Goal: Find contact information: Obtain details needed to contact an individual or organization

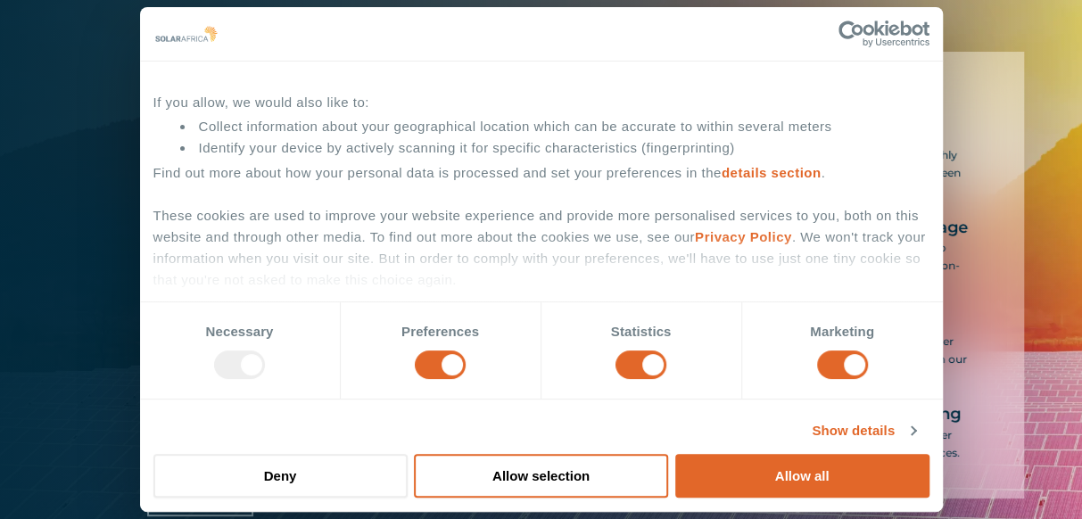
scroll to position [170, 0]
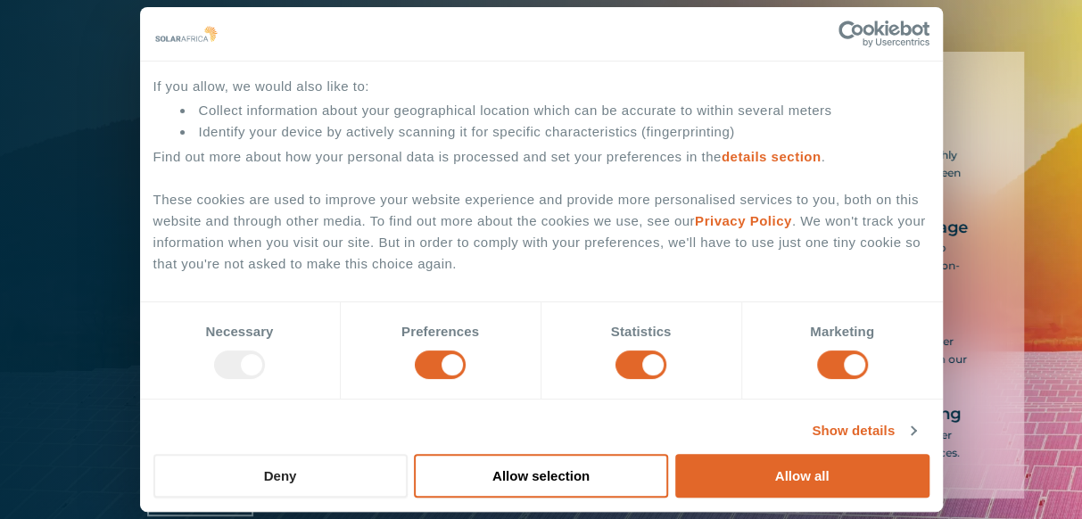
click at [284, 483] on button "Deny" at bounding box center [280, 476] width 254 height 44
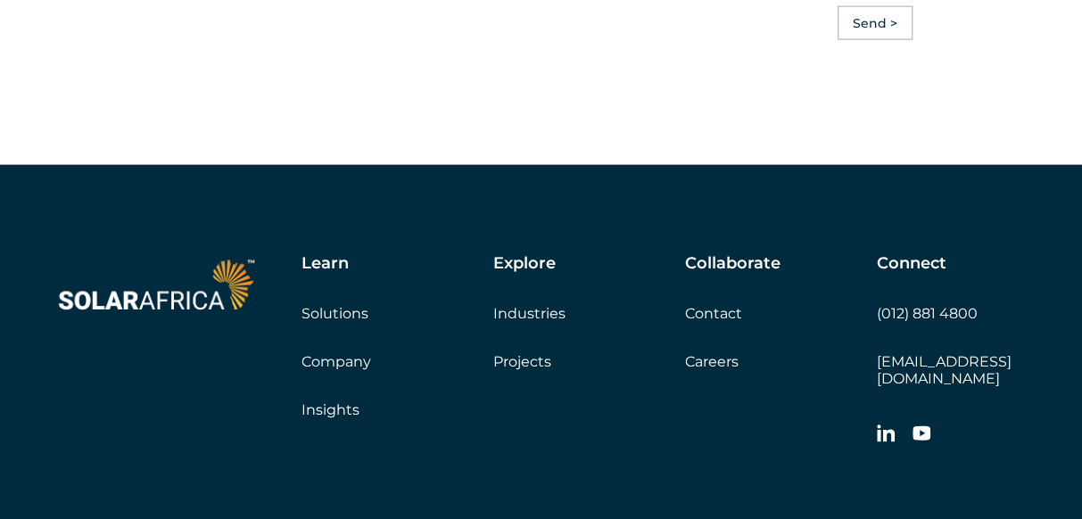
scroll to position [5175, 0]
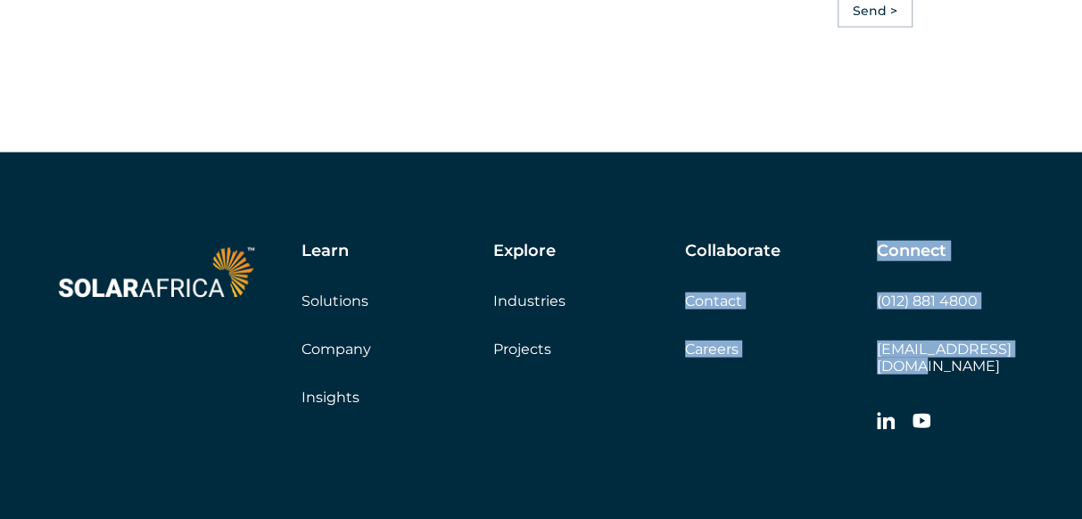
drag, startPoint x: 1024, startPoint y: 354, endPoint x: 875, endPoint y: 360, distance: 149.1
click at [875, 360] on div "Learn Solutions Company Insights Explore Industries Projects Collaborate Contac…" at bounding box center [541, 425] width 1082 height 545
click at [983, 362] on div "Connect (012) 881 4800 [EMAIL_ADDRESS][DOMAIN_NAME]" at bounding box center [953, 342] width 152 height 200
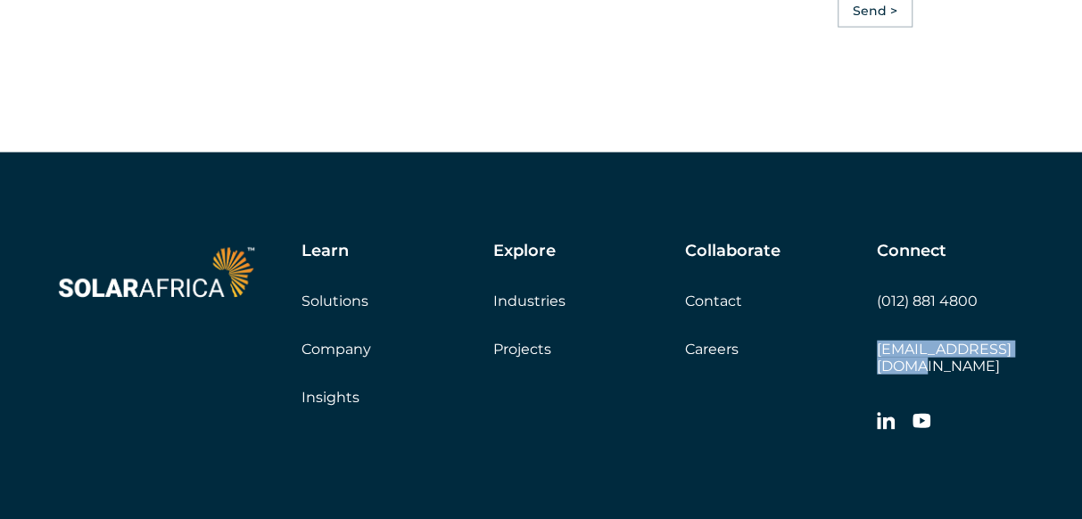
drag, startPoint x: 1031, startPoint y: 350, endPoint x: 876, endPoint y: 360, distance: 155.5
click at [876, 360] on div "Learn Solutions Company Insights Explore Industries Projects Collaborate Contac…" at bounding box center [541, 425] width 1082 height 545
copy link "[EMAIL_ADDRESS][DOMAIN_NAME]"
